Goal: Transaction & Acquisition: Purchase product/service

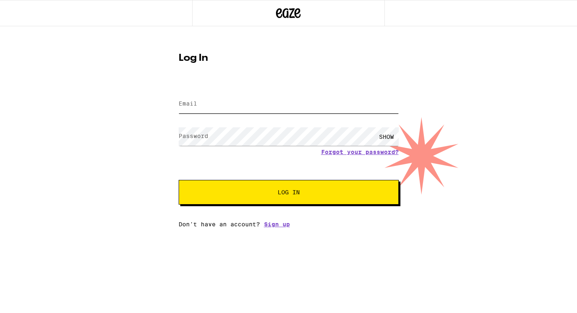
type input "[PERSON_NAME][EMAIL_ADDRESS][PERSON_NAME][DOMAIN_NAME]"
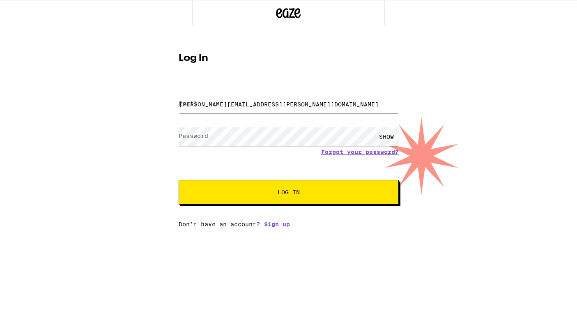
click at [288, 193] on button "Log In" at bounding box center [289, 192] width 220 height 25
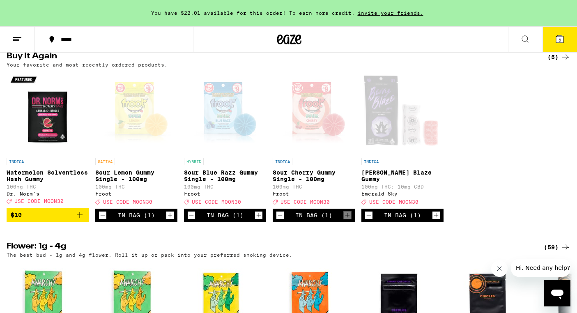
scroll to position [671, 0]
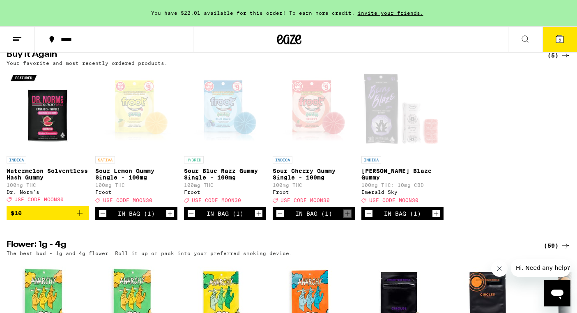
click at [561, 35] on icon at bounding box center [559, 38] width 7 height 7
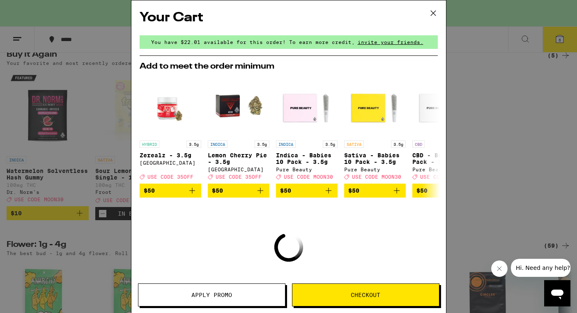
click at [433, 11] on icon at bounding box center [433, 13] width 12 height 12
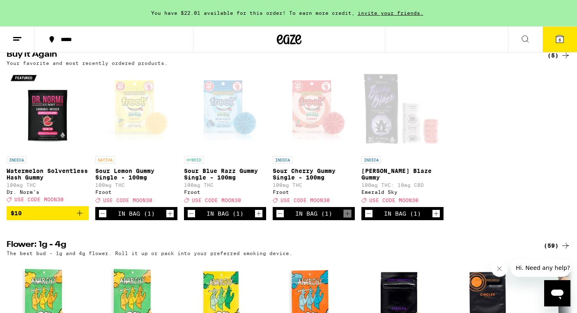
click at [558, 39] on icon at bounding box center [559, 38] width 7 height 7
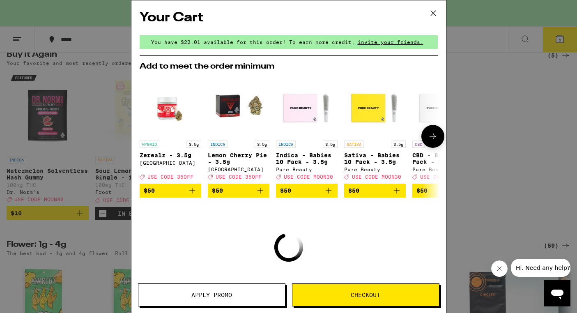
click at [435, 138] on icon at bounding box center [433, 137] width 7 height 6
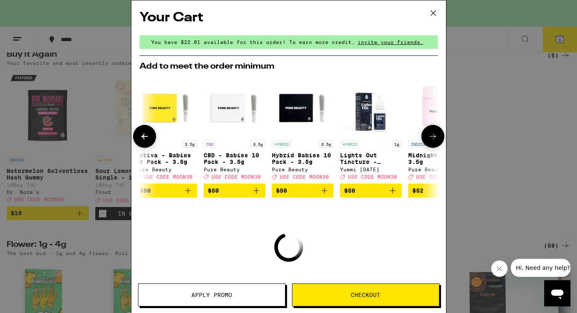
click at [435, 138] on icon at bounding box center [433, 137] width 7 height 6
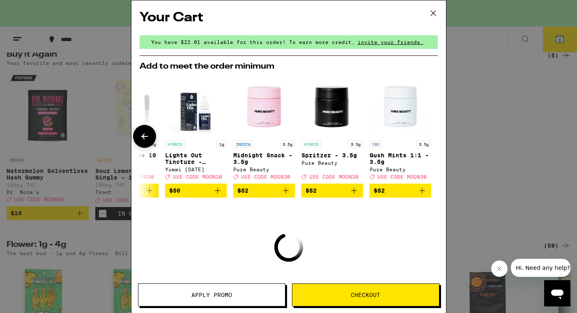
click at [435, 138] on div at bounding box center [433, 136] width 23 height 23
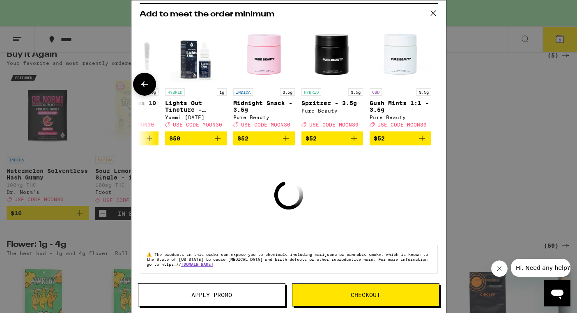
scroll to position [58, 0]
click at [99, 160] on div "Your Cart You have $22.01 available for this order! To earn more credit, invite…" at bounding box center [288, 156] width 577 height 313
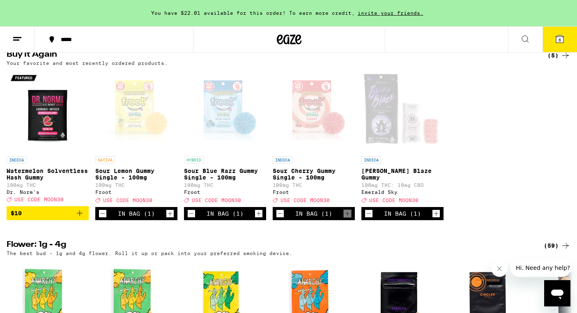
click at [102, 219] on icon "Decrement" at bounding box center [102, 214] width 7 height 10
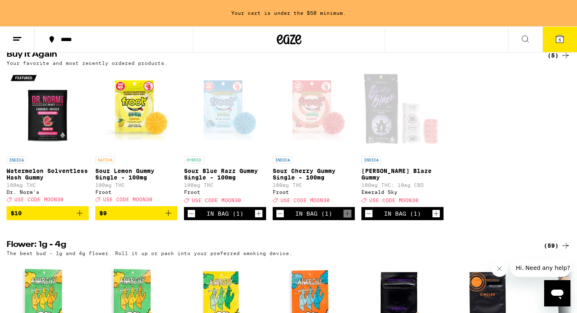
click at [191, 219] on icon "Decrement" at bounding box center [191, 214] width 7 height 10
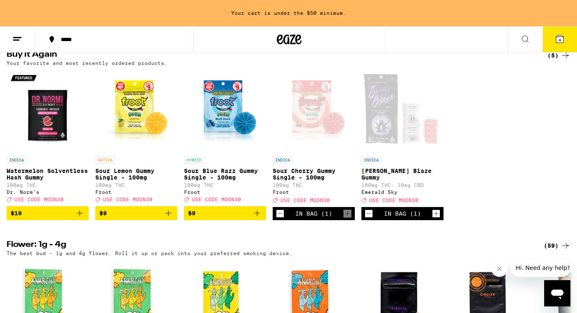
click at [277, 219] on icon "Decrement" at bounding box center [279, 214] width 7 height 10
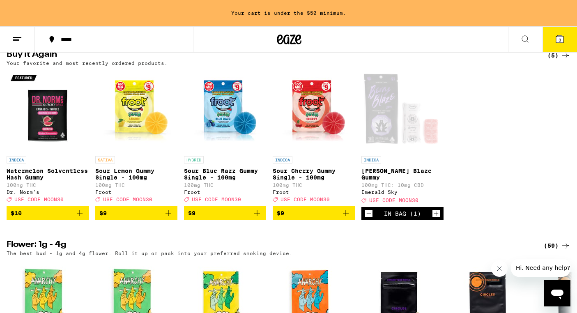
click at [369, 214] on icon "Decrement" at bounding box center [369, 214] width 5 height 0
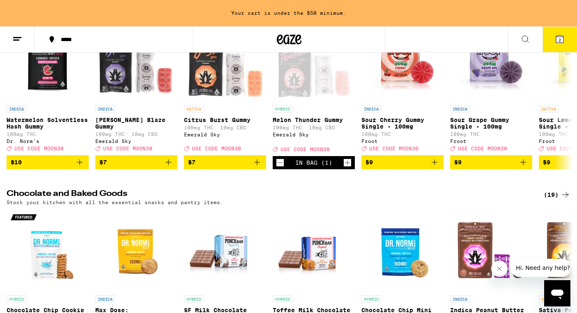
scroll to position [2696, 0]
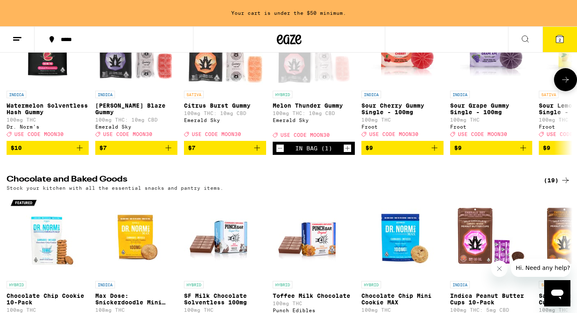
click at [280, 153] on icon "Decrement" at bounding box center [279, 148] width 7 height 10
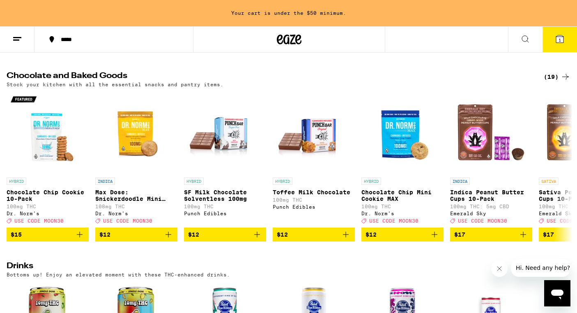
scroll to position [2795, 0]
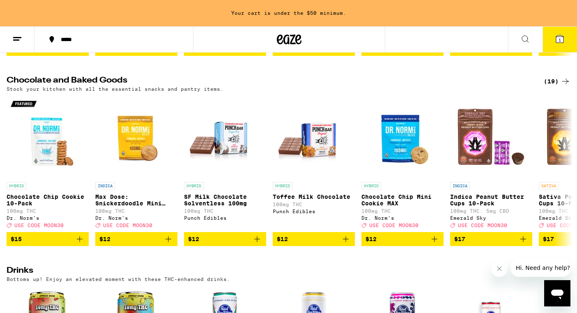
click at [560, 38] on span "1" at bounding box center [560, 39] width 2 height 5
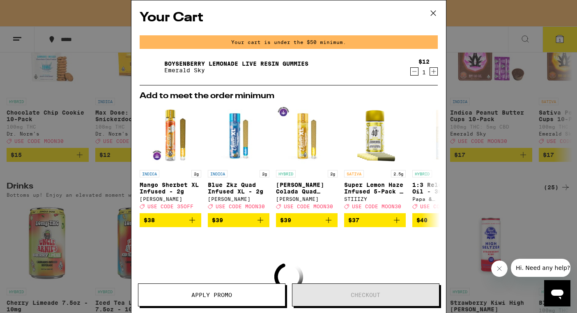
click at [412, 73] on icon "Decrement" at bounding box center [414, 72] width 7 height 10
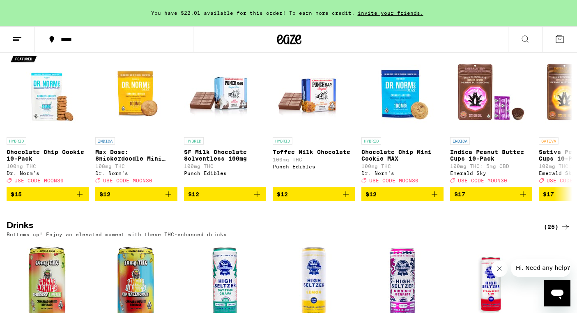
scroll to position [2846, 0]
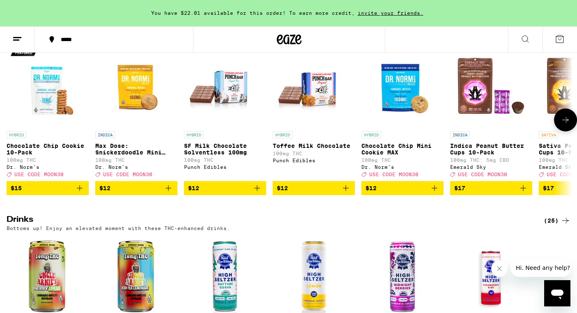
click at [399, 127] on img "Open page for Chocolate Chip Mini Cookie MAX from Dr. Norm's" at bounding box center [403, 86] width 82 height 82
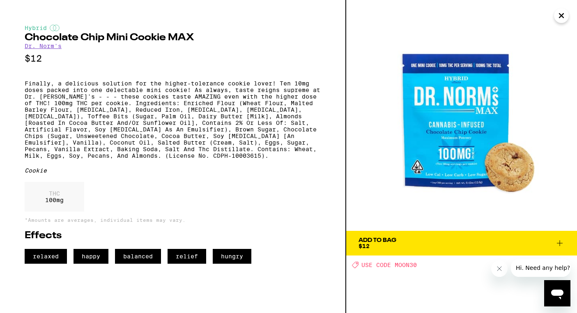
click at [561, 16] on icon "Close" at bounding box center [562, 16] width 4 height 4
